Goal: Task Accomplishment & Management: Use online tool/utility

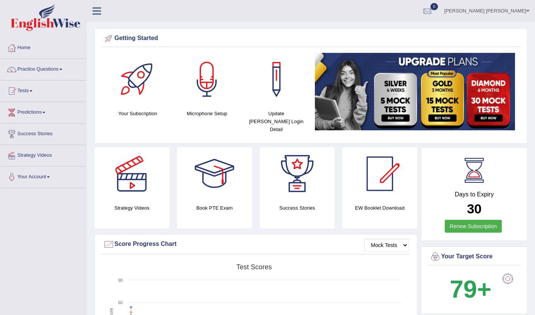
click at [62, 69] on span at bounding box center [60, 70] width 3 height 2
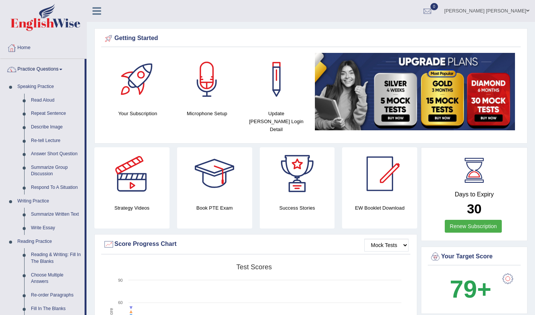
click at [44, 101] on link "Read Aloud" at bounding box center [56, 101] width 57 height 14
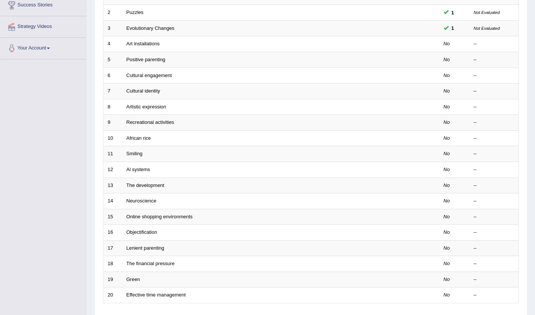
scroll to position [131, 0]
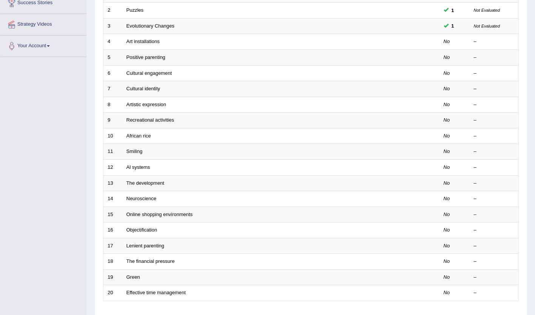
click at [132, 138] on link "African rice" at bounding box center [138, 136] width 25 height 6
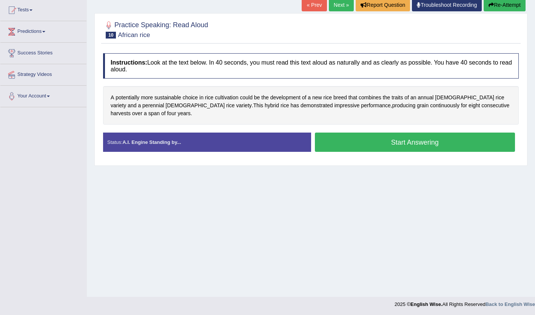
scroll to position [81, 0]
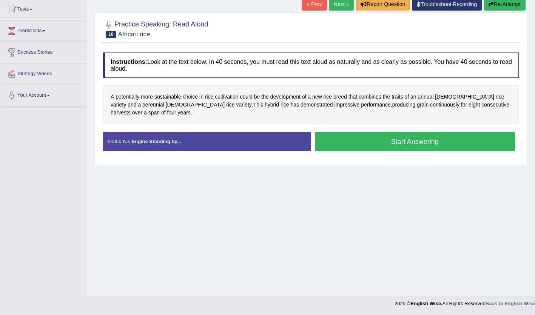
click at [428, 144] on button "Start Answering" at bounding box center [415, 141] width 200 height 19
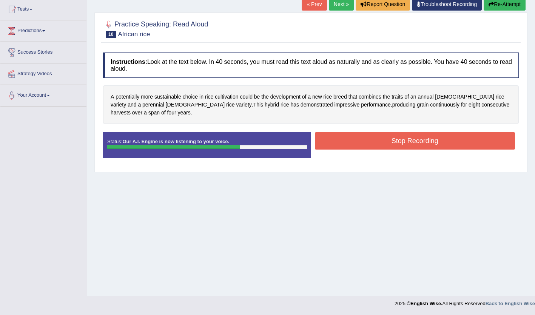
click at [436, 143] on button "Stop Recording" at bounding box center [415, 140] width 200 height 17
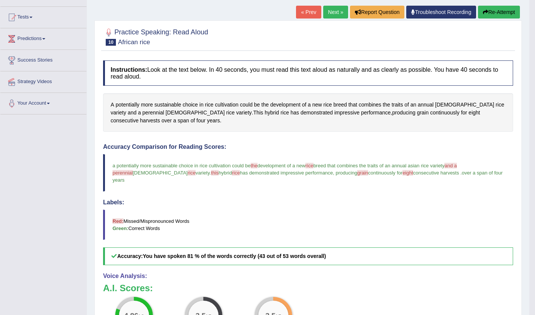
scroll to position [68, 0]
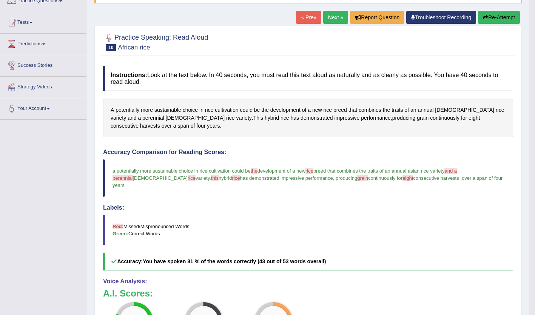
click at [332, 16] on link "Next »" at bounding box center [335, 17] width 25 height 13
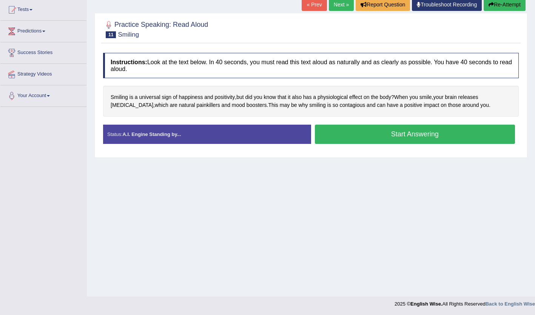
scroll to position [81, 0]
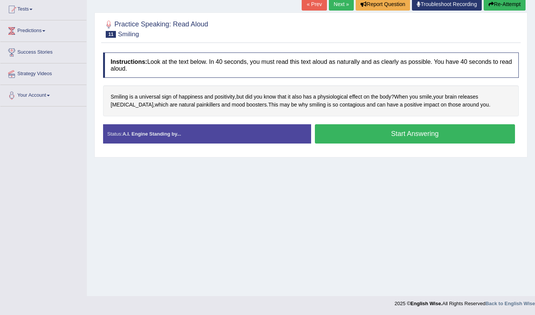
click at [375, 230] on div "Home Practice Speaking: Read Aloud Smiling * Remember to use the device Headset…" at bounding box center [311, 107] width 448 height 377
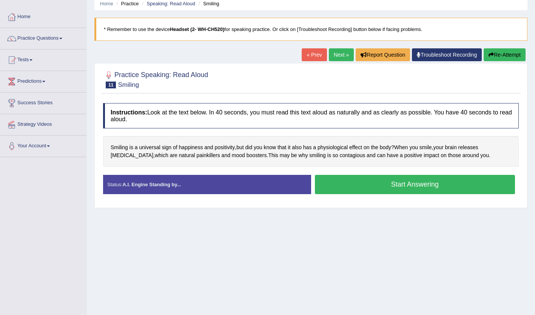
scroll to position [0, 0]
